Goal: Find specific fact

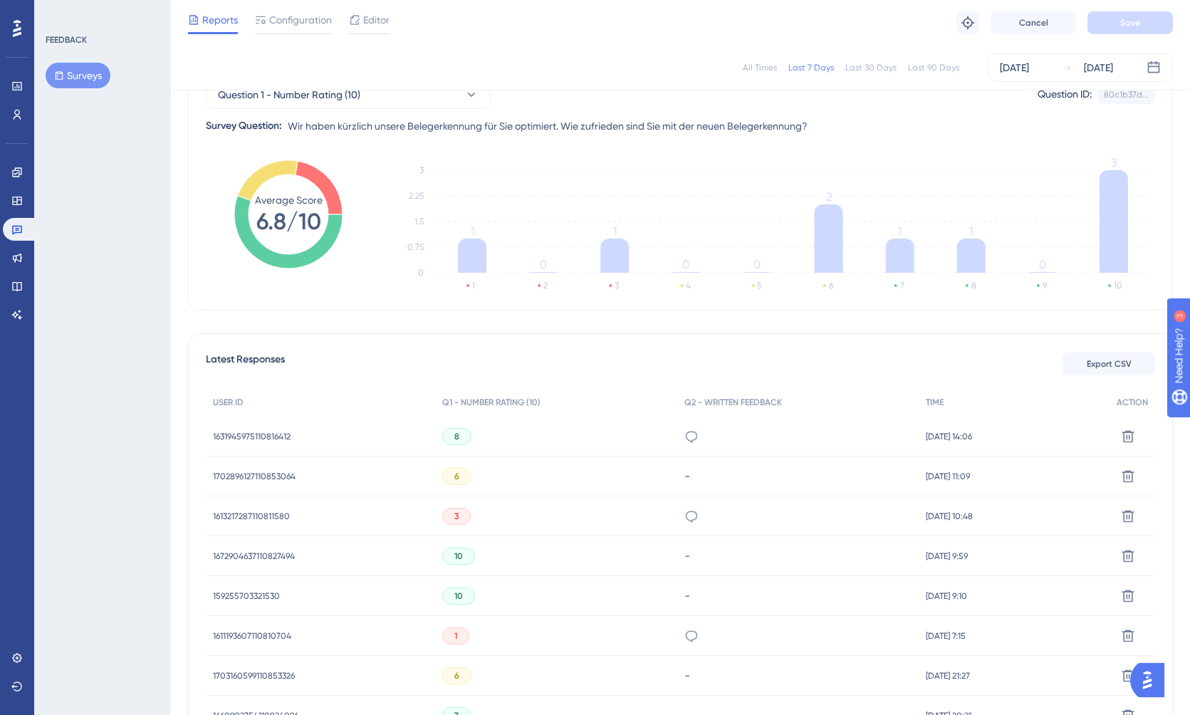
scroll to position [208, 0]
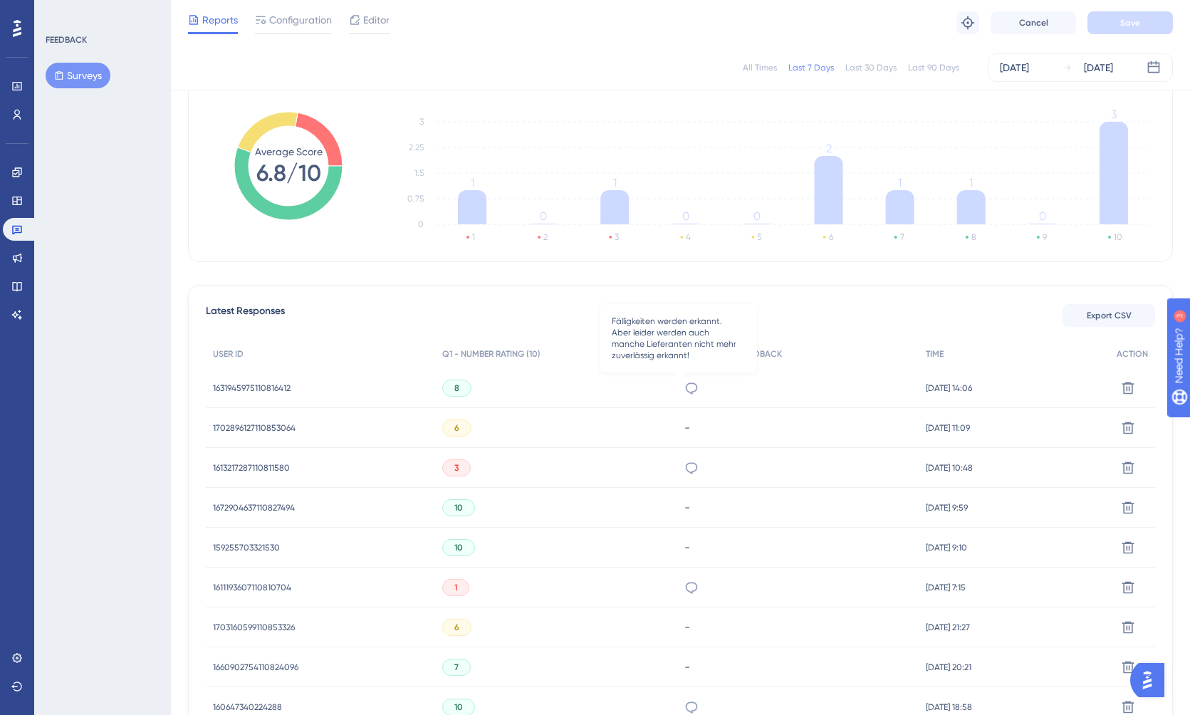
click at [684, 388] on icon at bounding box center [691, 388] width 14 height 14
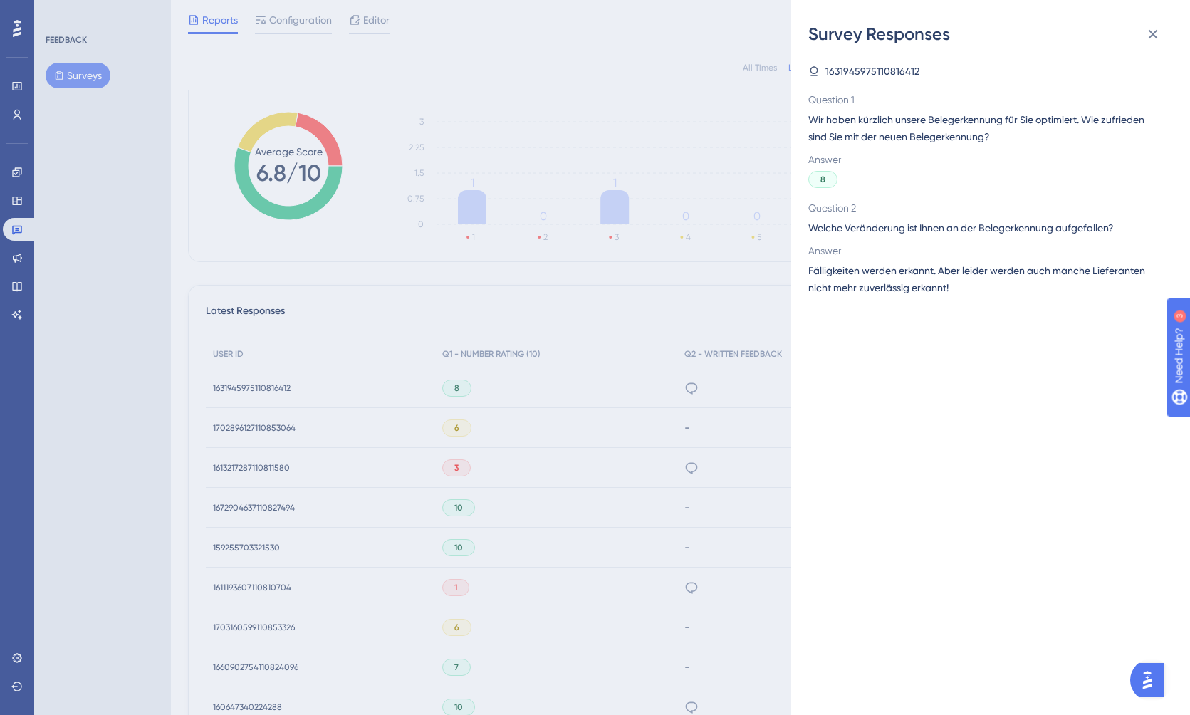
click at [0, 0] on div "Survey Responses 1631945975110816412 Question 1 Wir haben kürzlich unsere Beleg…" at bounding box center [0, 0] width 0 height 0
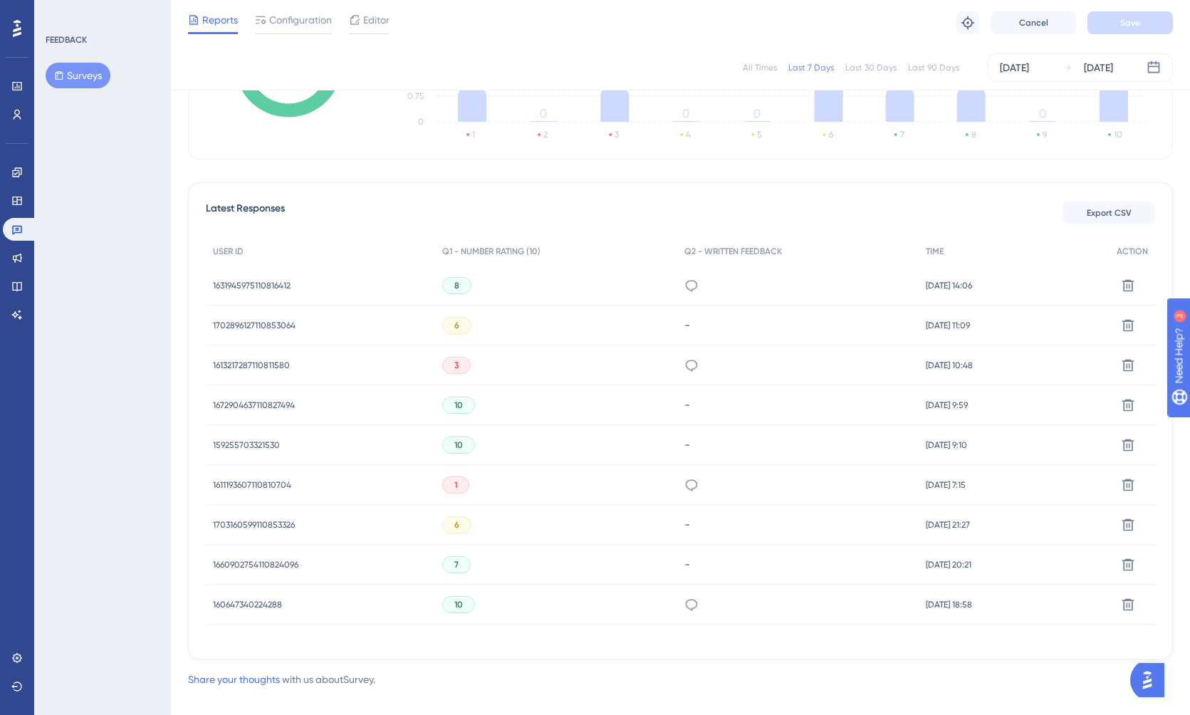
scroll to position [329, 0]
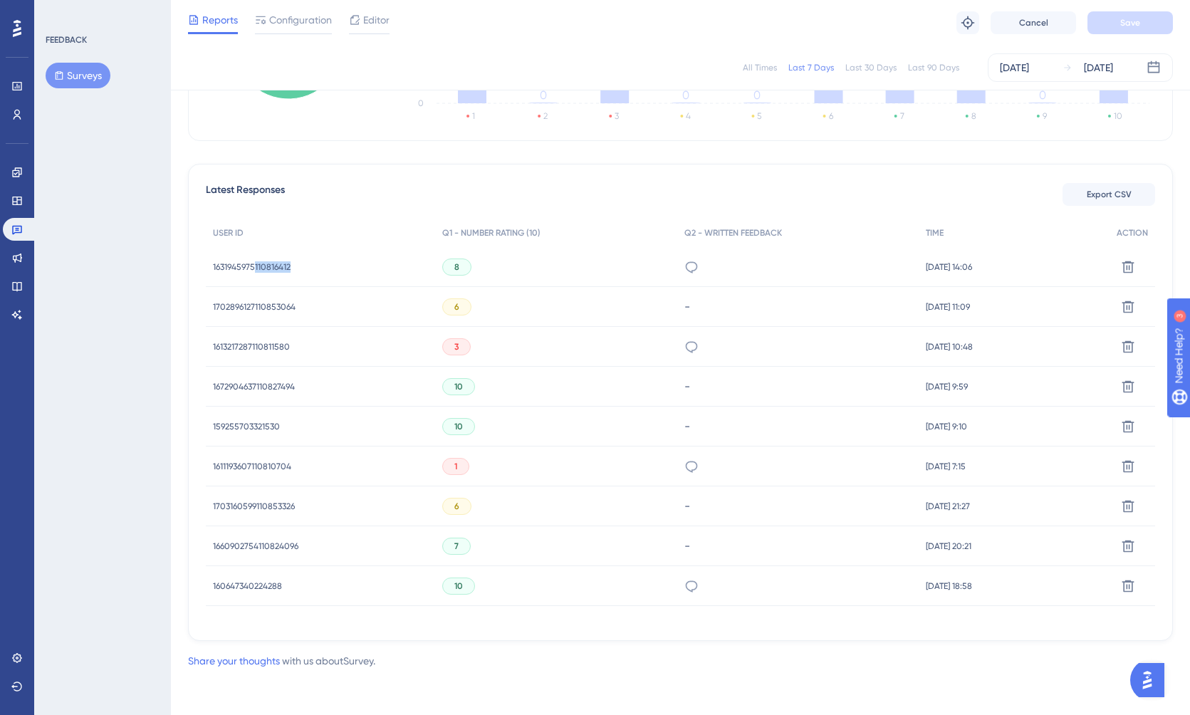
drag, startPoint x: 256, startPoint y: 268, endPoint x: 330, endPoint y: 271, distance: 74.8
click at [330, 271] on div "1631945975110816412 1631945975110816412" at bounding box center [320, 267] width 229 height 40
copy span "110816412"
